Goal: Transaction & Acquisition: Purchase product/service

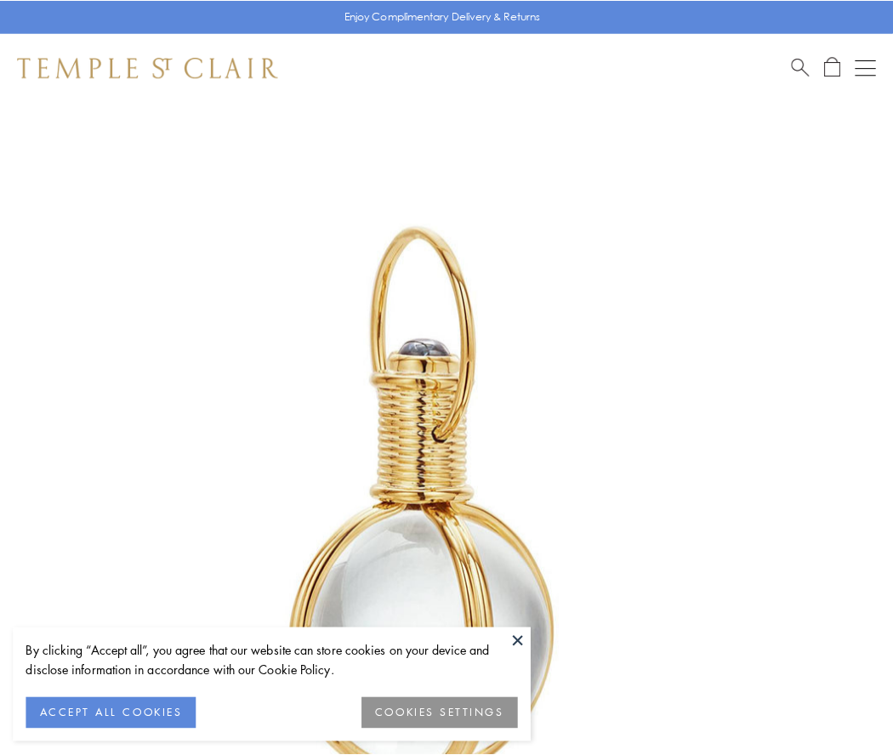
scroll to position [444, 0]
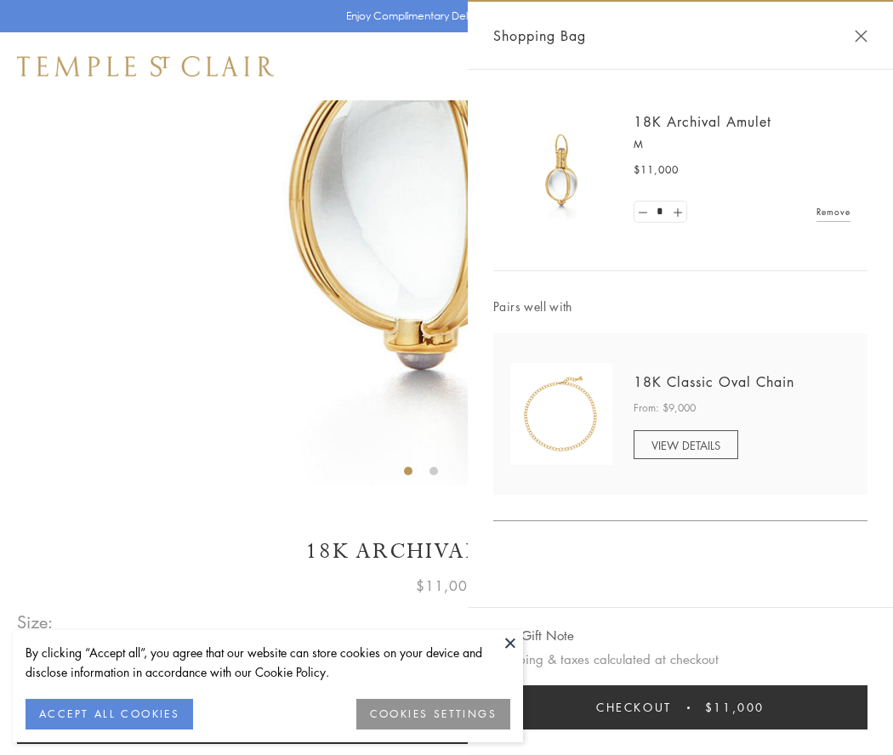
click at [680, 707] on button "Checkout $11,000" at bounding box center [680, 707] width 374 height 44
